Goal: Task Accomplishment & Management: Use online tool/utility

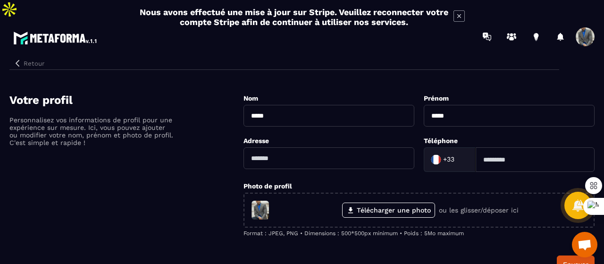
click at [19, 59] on icon "button" at bounding box center [17, 63] width 8 height 8
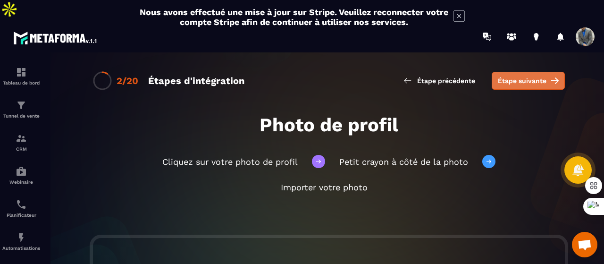
click at [538, 76] on span "Étape suivante" at bounding box center [522, 80] width 49 height 9
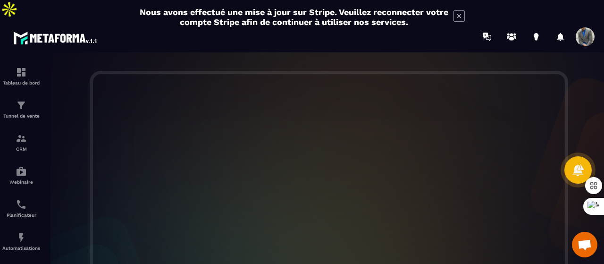
scroll to position [140, 0]
click at [590, 27] on span at bounding box center [585, 36] width 19 height 19
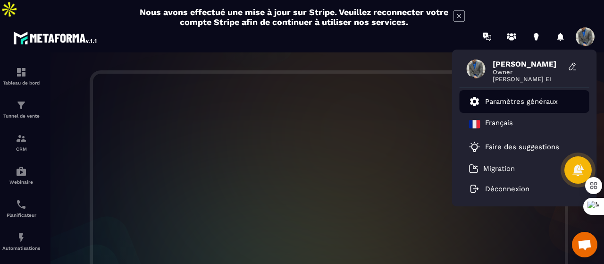
click at [518, 97] on p "Paramètres généraux" at bounding box center [521, 101] width 73 height 8
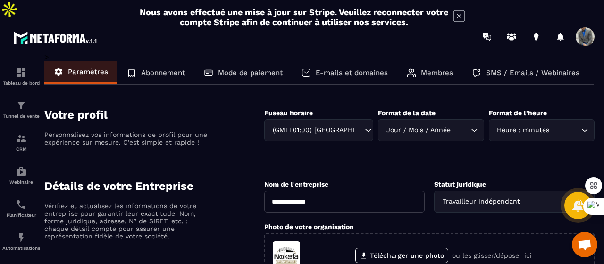
click at [332, 68] on p "E-mails et domaines" at bounding box center [352, 72] width 72 height 8
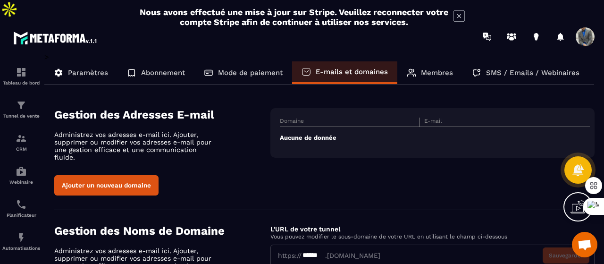
click at [125, 175] on button "Ajouter un nouveau domaine" at bounding box center [106, 185] width 104 height 20
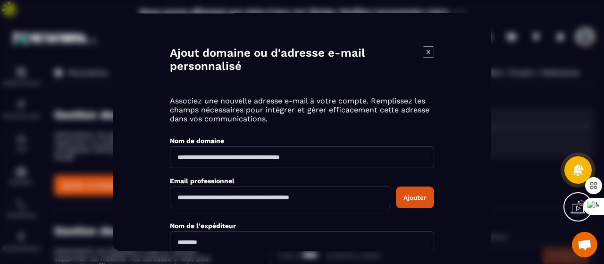
click at [262, 157] on input "Modal window" at bounding box center [302, 157] width 264 height 22
click at [181, 157] on input "**********" at bounding box center [302, 157] width 264 height 22
type input "**********"
click at [250, 194] on input "Modal window" at bounding box center [280, 197] width 221 height 22
paste input "**********"
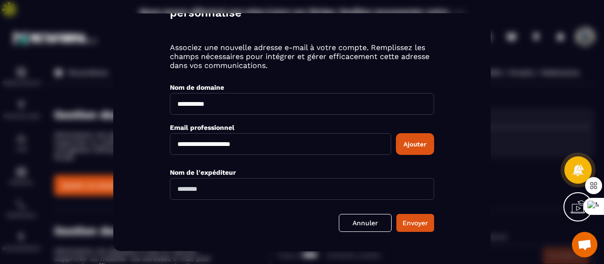
scroll to position [61, 0]
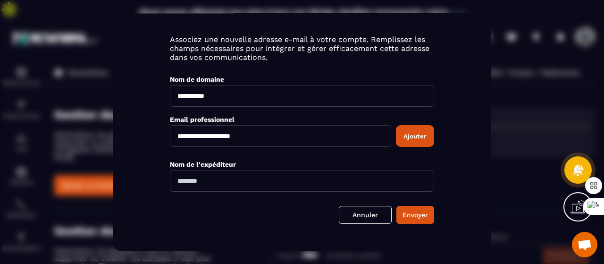
type input "**********"
click at [298, 180] on input "Modal window" at bounding box center [302, 181] width 264 height 22
type input "*****"
click at [413, 215] on button "Envoyer" at bounding box center [415, 215] width 38 height 18
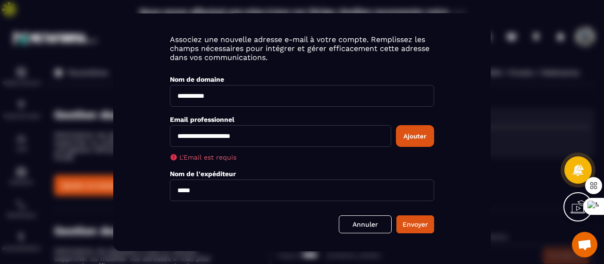
click at [246, 194] on input "*****" at bounding box center [302, 190] width 264 height 22
click at [178, 136] on input "**********" at bounding box center [280, 136] width 221 height 22
click at [412, 137] on button "Ajouter" at bounding box center [415, 136] width 38 height 22
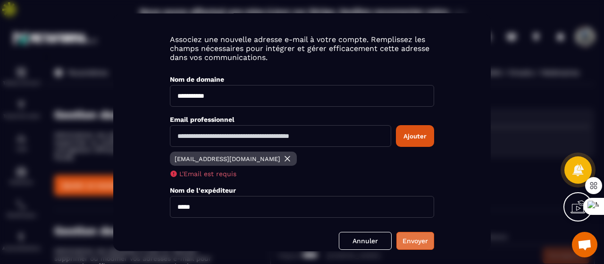
click at [413, 237] on button "Envoyer" at bounding box center [415, 241] width 38 height 18
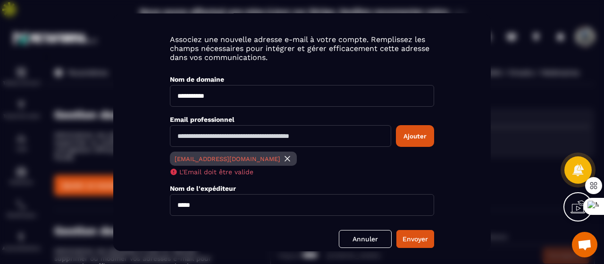
click at [284, 134] on input "Modal window" at bounding box center [280, 136] width 221 height 22
type input "**********"
click at [407, 139] on button "Ajouter" at bounding box center [415, 136] width 38 height 22
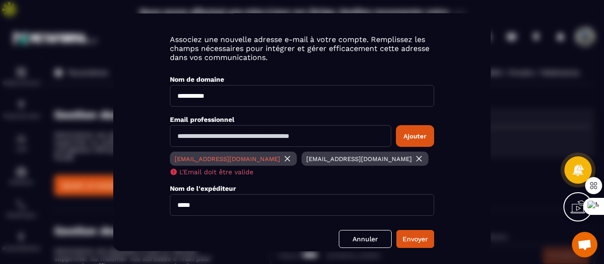
click at [283, 157] on img "Modal window" at bounding box center [287, 158] width 9 height 9
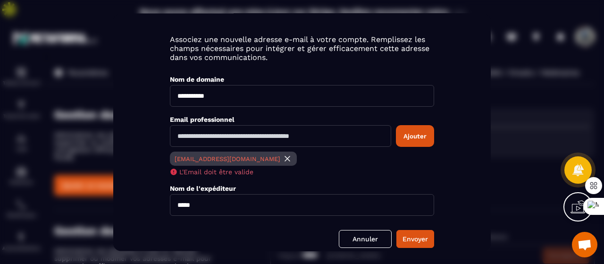
click at [225, 136] on input "Modal window" at bounding box center [280, 136] width 221 height 22
type input "**********"
click at [406, 140] on button "Ajouter" at bounding box center [415, 136] width 38 height 22
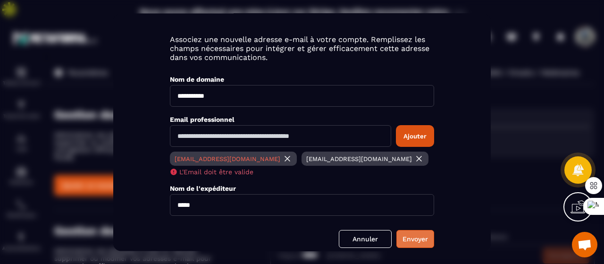
click at [421, 236] on button "Envoyer" at bounding box center [415, 239] width 38 height 18
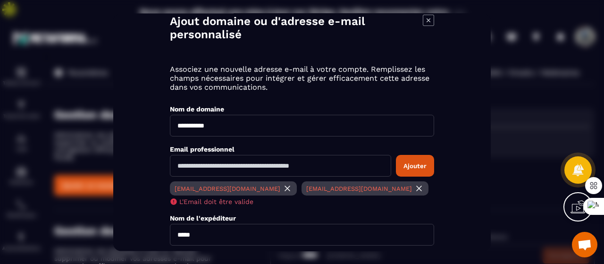
scroll to position [31, 0]
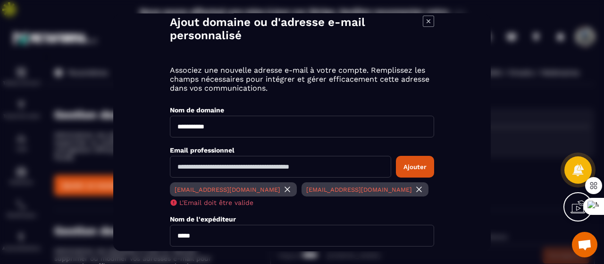
click at [283, 187] on img "Modal window" at bounding box center [287, 189] width 9 height 9
click at [417, 170] on button "Ajouter" at bounding box center [415, 167] width 38 height 22
click at [228, 163] on input "Modal window" at bounding box center [280, 167] width 221 height 22
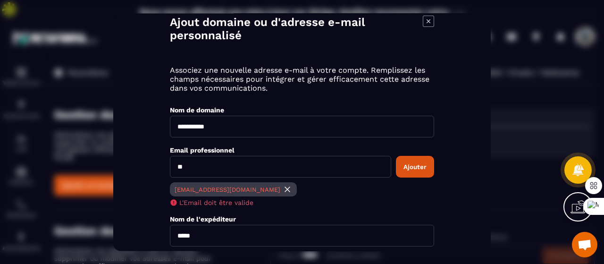
type input "*"
click at [409, 168] on button "Ajouter" at bounding box center [415, 167] width 38 height 22
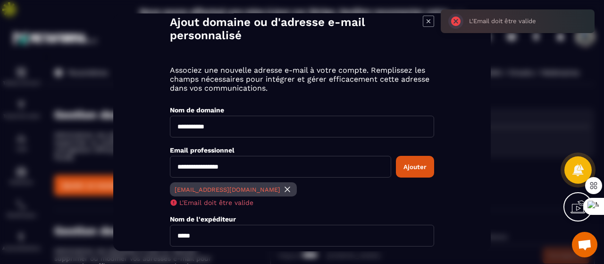
click at [285, 162] on input "**********" at bounding box center [280, 167] width 221 height 22
type input "*"
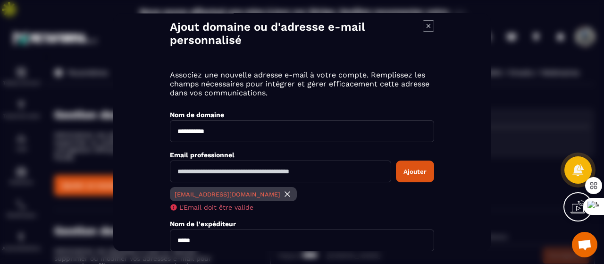
scroll to position [21, 0]
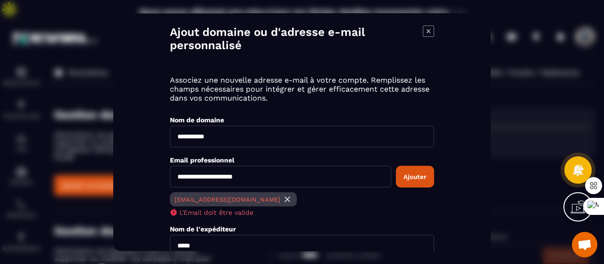
type input "**********"
click at [413, 173] on button "Ajouter" at bounding box center [415, 177] width 38 height 22
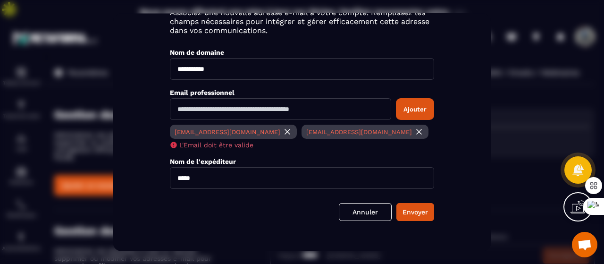
scroll to position [0, 0]
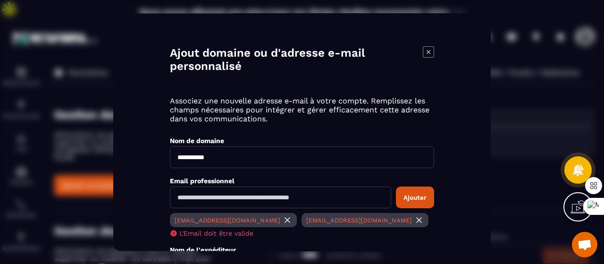
click at [431, 56] on icon "Modal window" at bounding box center [428, 51] width 11 height 11
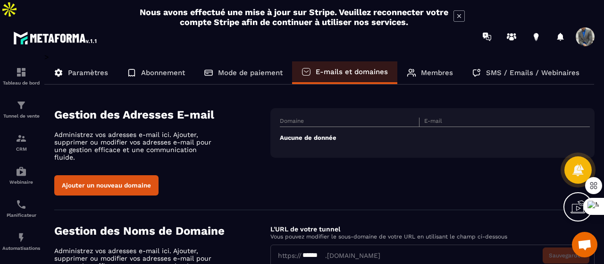
click at [387, 108] on div "Domaine E-mail Aucune de donnée" at bounding box center [432, 133] width 324 height 50
click at [340, 127] on td "Aucune de donnée" at bounding box center [435, 138] width 310 height 22
click at [320, 127] on td "Aucune de donnée" at bounding box center [435, 138] width 310 height 22
click at [140, 175] on button "Ajouter un nouveau domaine" at bounding box center [106, 185] width 104 height 20
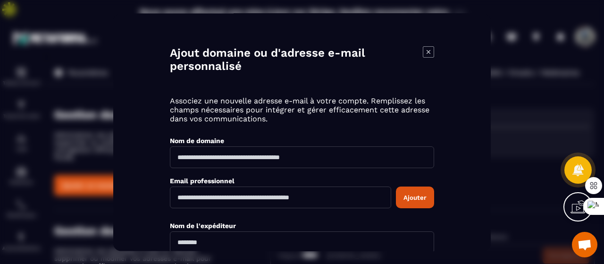
click at [213, 159] on input "Modal window" at bounding box center [302, 157] width 264 height 22
type input "**********"
click at [232, 201] on input "Modal window" at bounding box center [280, 197] width 221 height 22
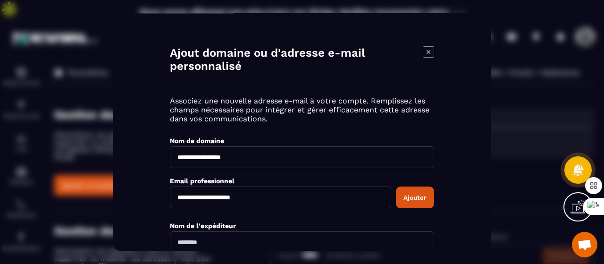
type input "**********"
click at [307, 244] on input "Modal window" at bounding box center [302, 242] width 264 height 22
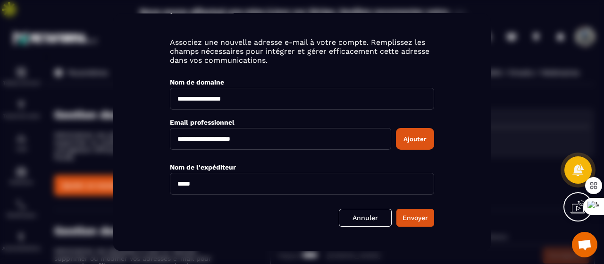
scroll to position [65, 0]
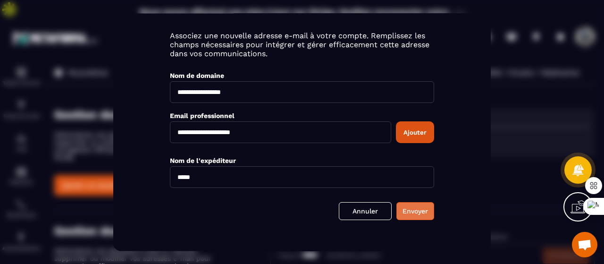
type input "*****"
click at [418, 209] on button "Envoyer" at bounding box center [415, 211] width 38 height 18
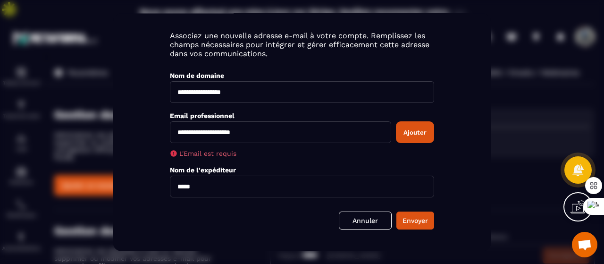
click at [414, 131] on button "Ajouter" at bounding box center [415, 132] width 38 height 22
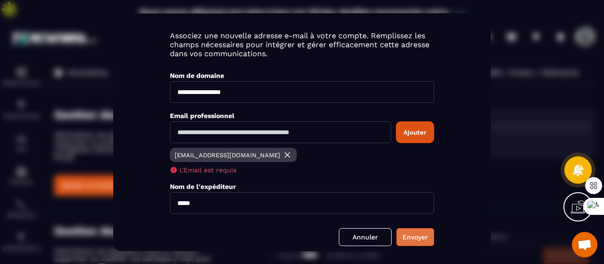
click at [419, 235] on button "Envoyer" at bounding box center [415, 237] width 38 height 18
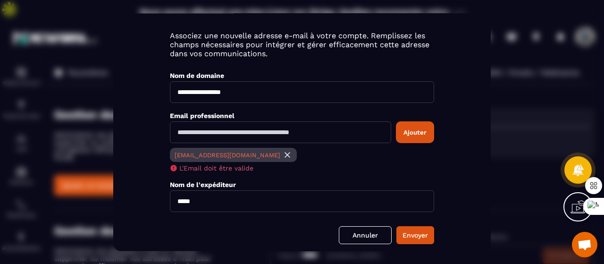
scroll to position [0, 0]
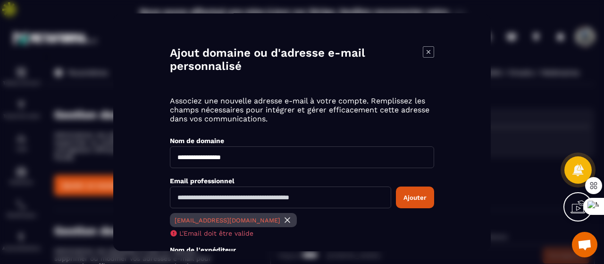
click at [426, 50] on icon "Modal window" at bounding box center [428, 51] width 11 height 11
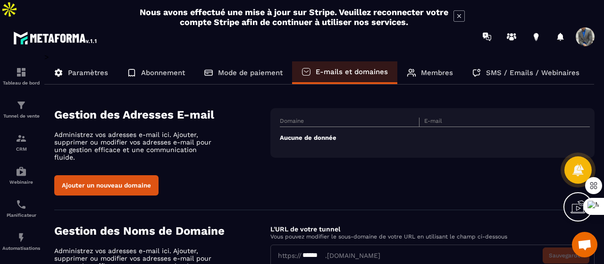
scroll to position [51, 0]
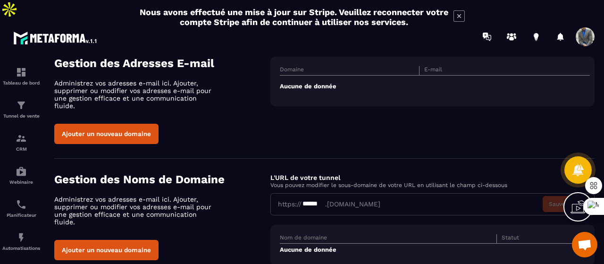
click at [140, 240] on button "Ajouter un nouveau domaine" at bounding box center [106, 250] width 104 height 20
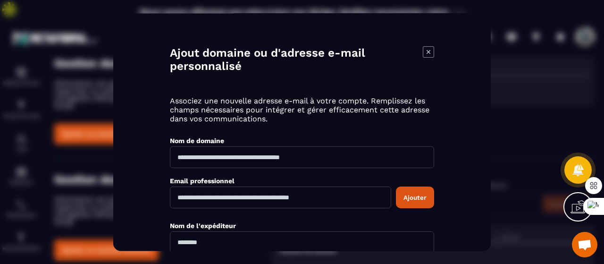
click at [250, 158] on input "Modal window" at bounding box center [302, 157] width 264 height 22
type input "**********"
click at [238, 194] on input "Modal window" at bounding box center [280, 197] width 221 height 22
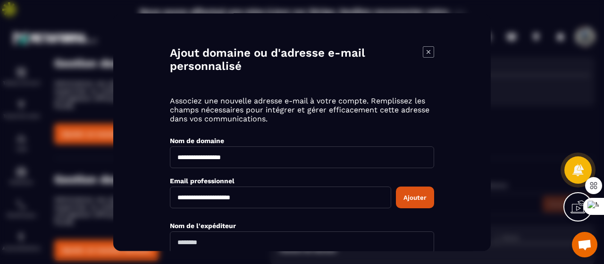
click at [252, 199] on input "**********" at bounding box center [280, 197] width 221 height 22
type input "**********"
click at [228, 240] on input "Modal window" at bounding box center [302, 242] width 264 height 22
type input "*****"
click at [416, 198] on button "Ajouter" at bounding box center [415, 197] width 38 height 22
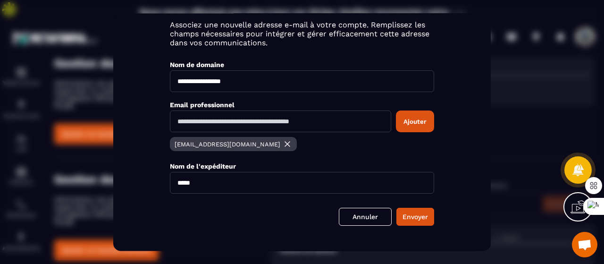
scroll to position [82, 0]
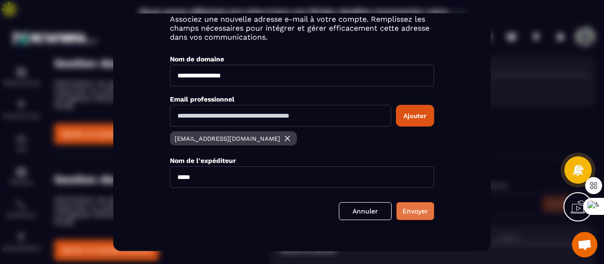
click at [409, 210] on button "Envoyer" at bounding box center [415, 211] width 38 height 18
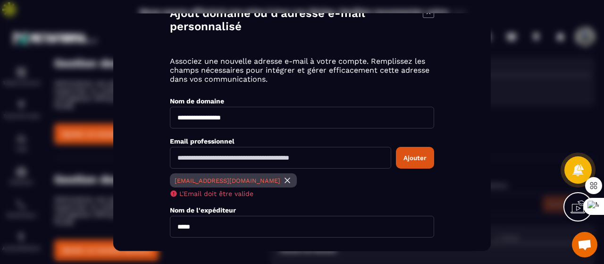
scroll to position [7, 0]
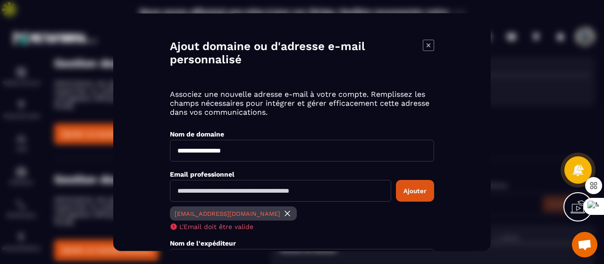
click at [429, 46] on icon "Modal window" at bounding box center [429, 45] width 4 height 4
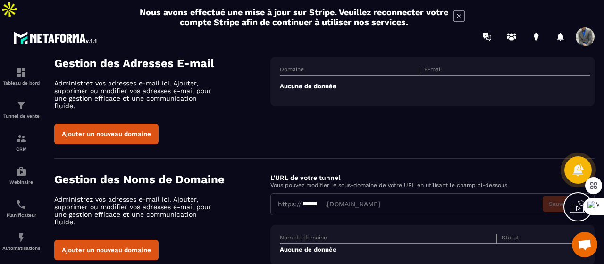
click at [462, 13] on icon at bounding box center [459, 15] width 11 height 11
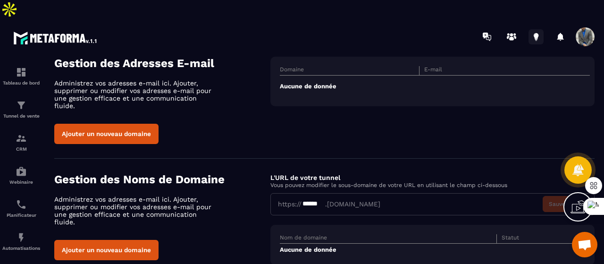
click at [536, 33] on icon at bounding box center [536, 36] width 5 height 6
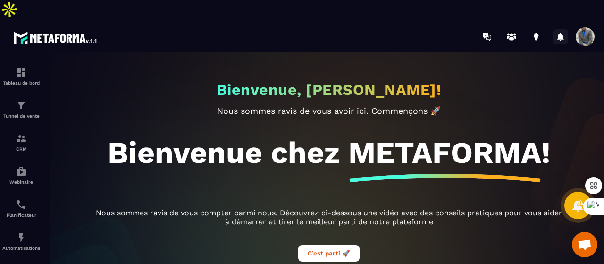
click at [561, 29] on icon at bounding box center [560, 36] width 15 height 15
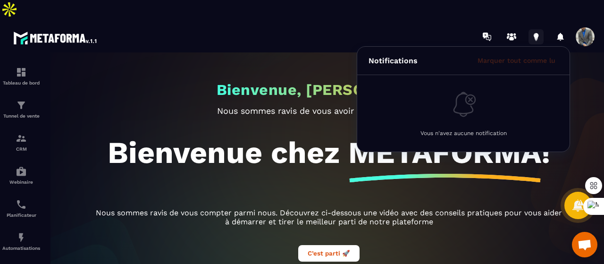
click at [538, 33] on icon at bounding box center [536, 36] width 5 height 6
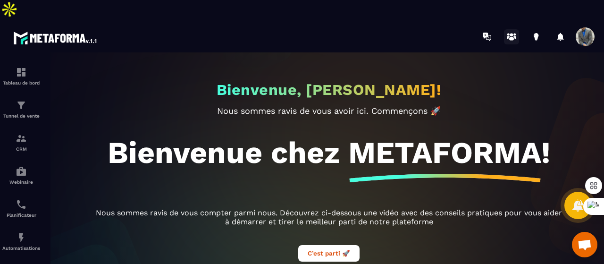
click at [513, 33] on circle at bounding box center [511, 34] width 3 height 3
click at [485, 29] on icon at bounding box center [487, 36] width 15 height 15
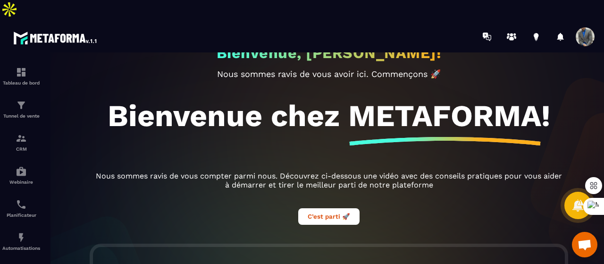
scroll to position [37, 0]
click at [321, 208] on button "C’est parti 🚀" at bounding box center [328, 216] width 61 height 17
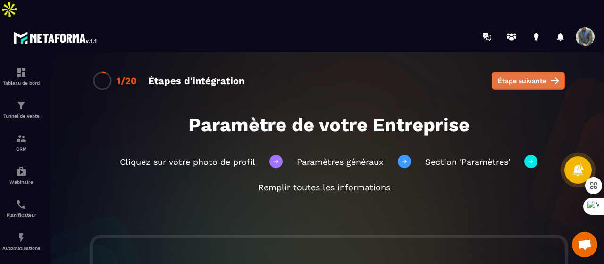
click at [497, 72] on button "Étape suivante" at bounding box center [528, 81] width 73 height 18
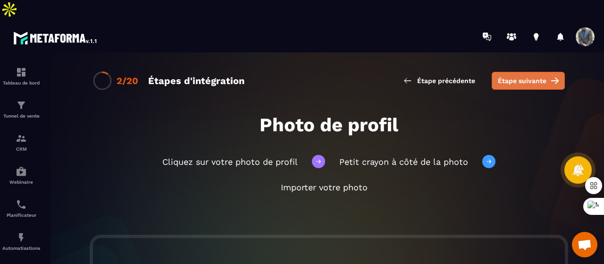
click at [499, 76] on span "Étape suivante" at bounding box center [522, 80] width 49 height 9
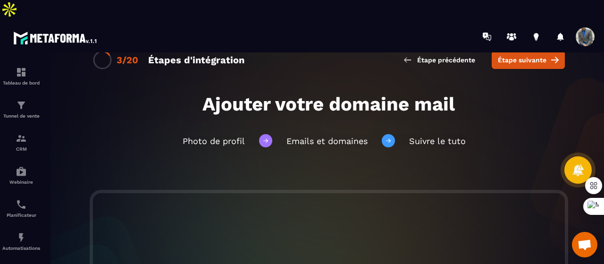
scroll to position [16, 0]
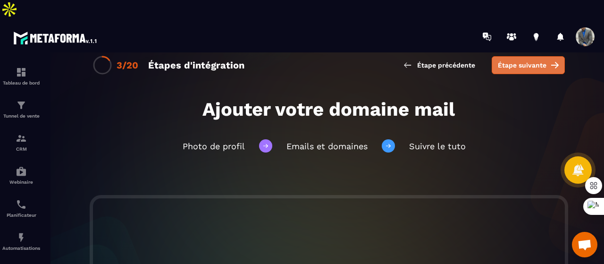
click at [511, 60] on span "Étape suivante" at bounding box center [522, 64] width 49 height 9
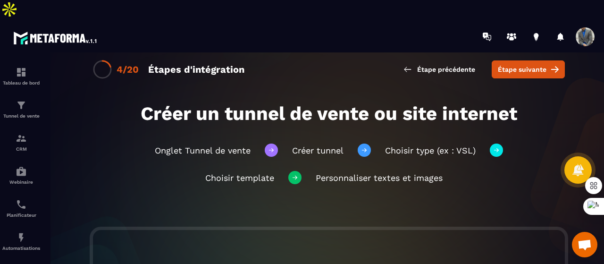
scroll to position [9, 0]
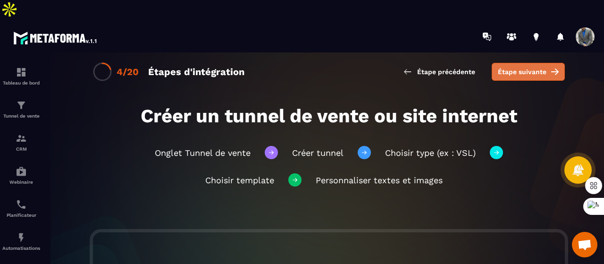
click at [501, 67] on span "Étape suivante" at bounding box center [522, 71] width 49 height 9
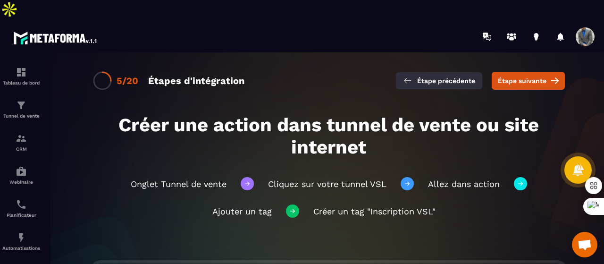
click at [449, 76] on span "Étape précédente" at bounding box center [446, 80] width 58 height 9
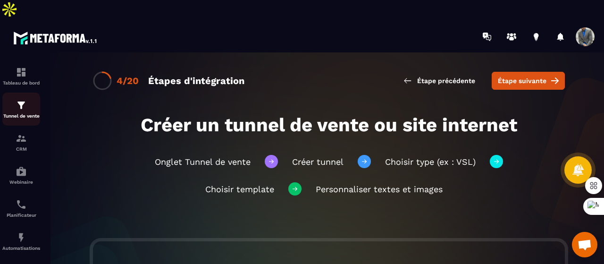
click at [20, 113] on p "Tunnel de vente" at bounding box center [21, 115] width 38 height 5
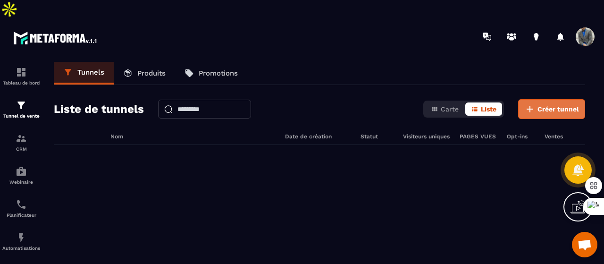
click at [532, 103] on icon at bounding box center [529, 108] width 11 height 11
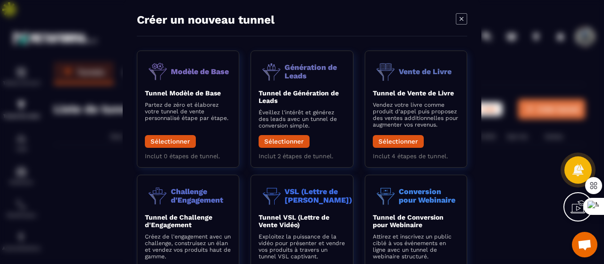
scroll to position [8, 0]
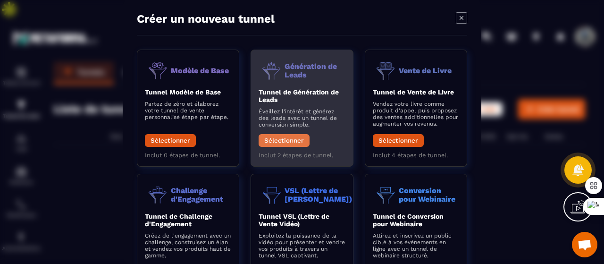
click at [293, 135] on button "Sélectionner" at bounding box center [284, 140] width 51 height 13
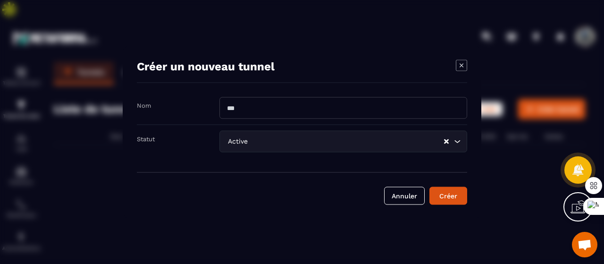
click at [280, 101] on input "Modal window" at bounding box center [343, 108] width 248 height 22
type input "**********"
click at [440, 194] on div "Créer" at bounding box center [448, 195] width 25 height 9
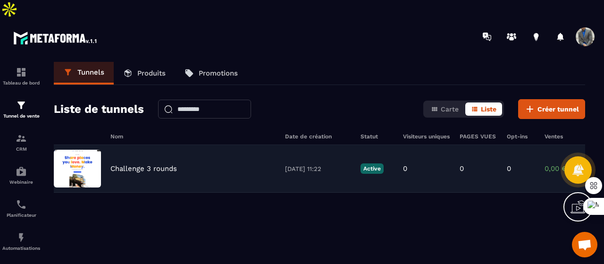
click at [81, 151] on img at bounding box center [77, 169] width 47 height 38
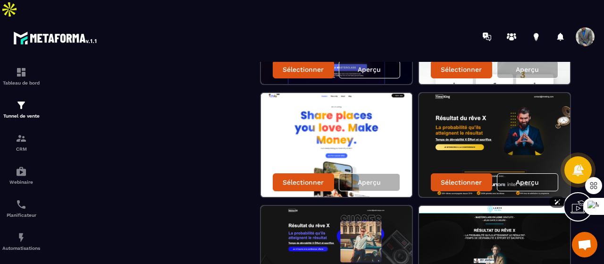
scroll to position [617, 0]
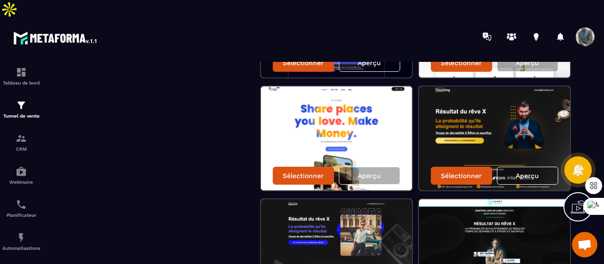
click at [360, 210] on img at bounding box center [336, 251] width 151 height 104
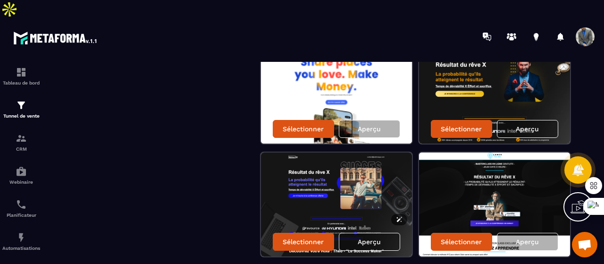
scroll to position [668, 0]
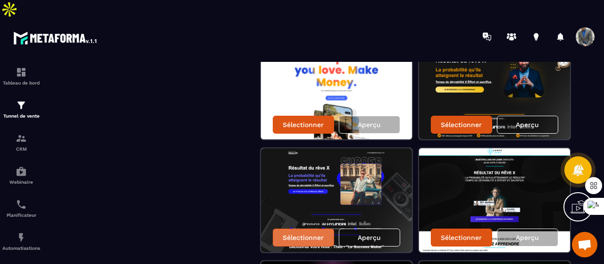
click at [311, 234] on p "Sélectionner" at bounding box center [303, 238] width 41 height 8
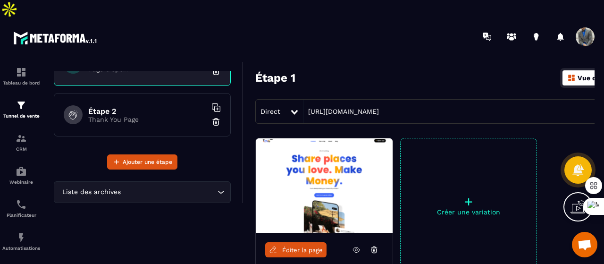
scroll to position [0, 0]
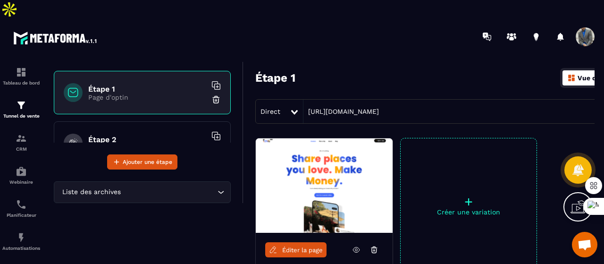
click at [356, 245] on icon at bounding box center [356, 249] width 8 height 8
click at [324, 154] on img at bounding box center [324, 185] width 137 height 94
click at [291, 246] on span "Éditer la page" at bounding box center [302, 249] width 41 height 7
